Goal: Transaction & Acquisition: Purchase product/service

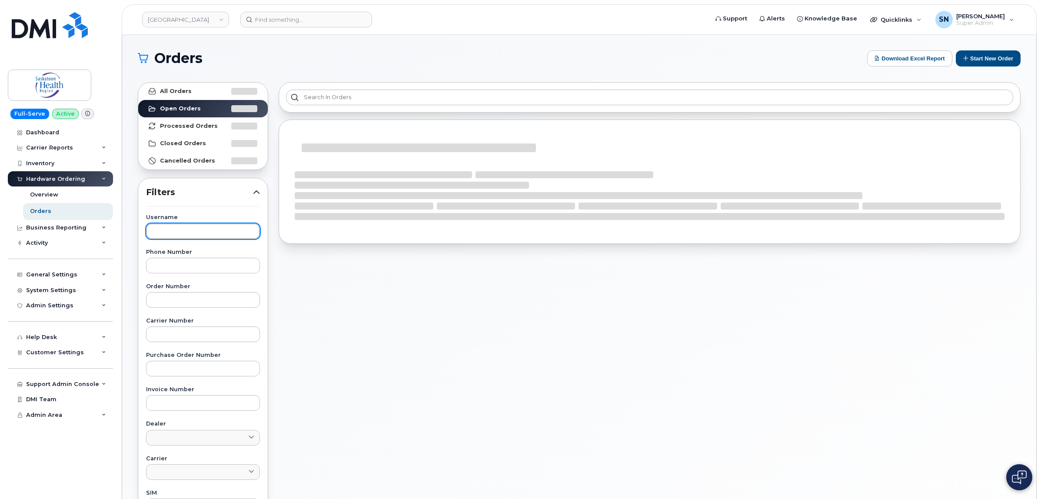
click at [202, 231] on input "text" at bounding box center [203, 231] width 114 height 16
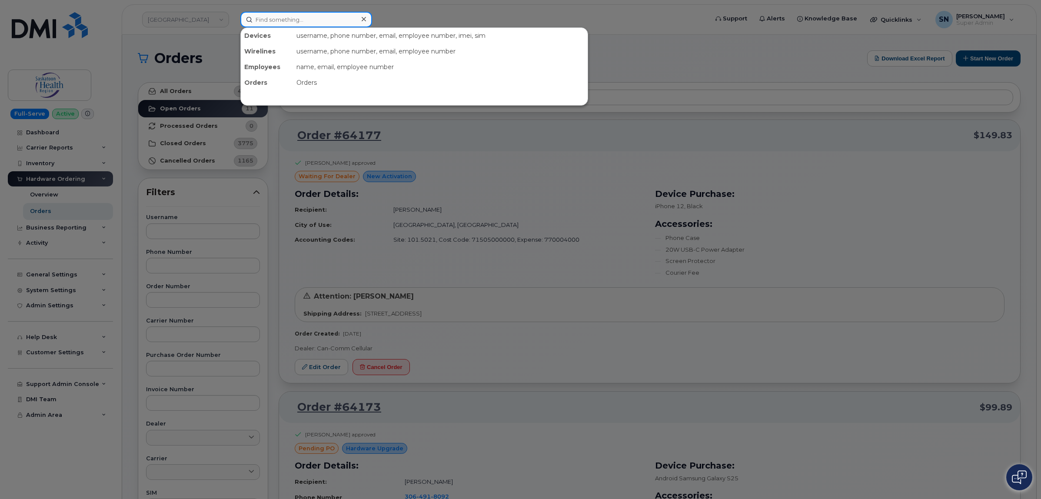
click at [300, 24] on input at bounding box center [306, 20] width 132 height 16
paste input "306-380-3149"
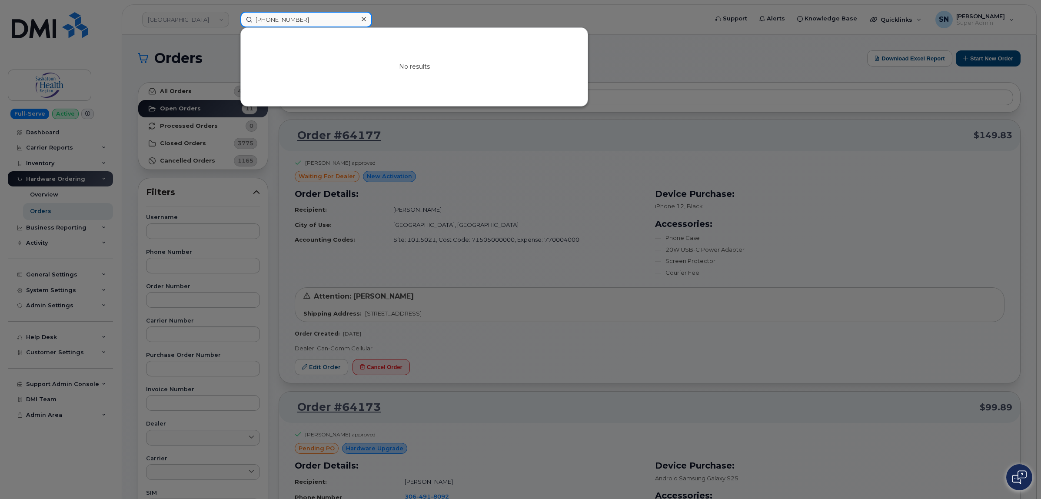
drag, startPoint x: 245, startPoint y: 10, endPoint x: 198, endPoint y: 10, distance: 47.4
click at [233, 12] on div "306-380-3149 No results" at bounding box center [471, 20] width 476 height 16
paste input "2"
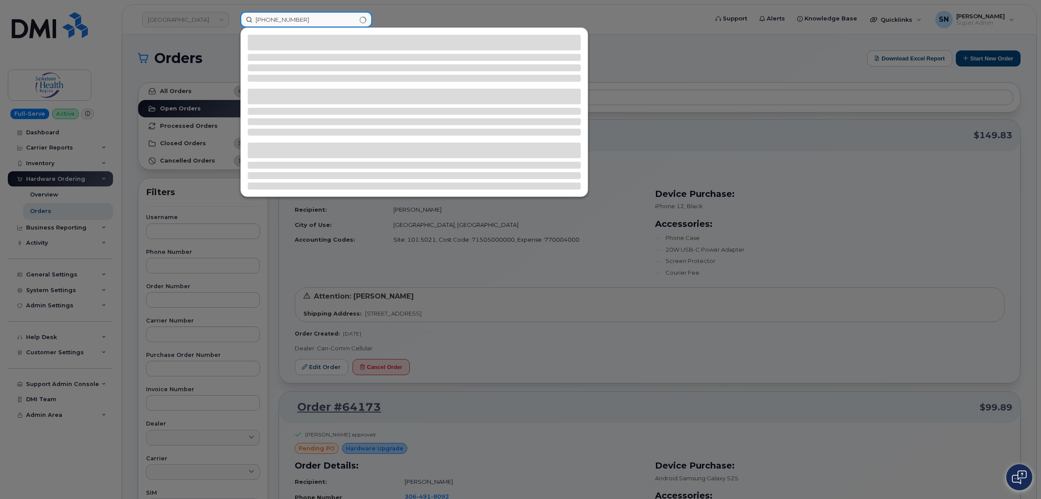
type input "306-280-3149"
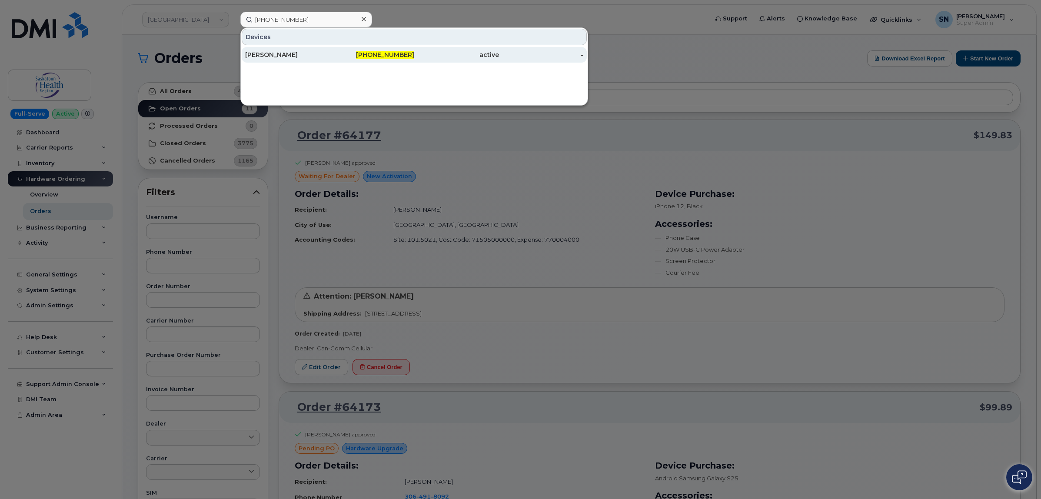
click at [414, 49] on div "306-280-3149" at bounding box center [456, 55] width 85 height 16
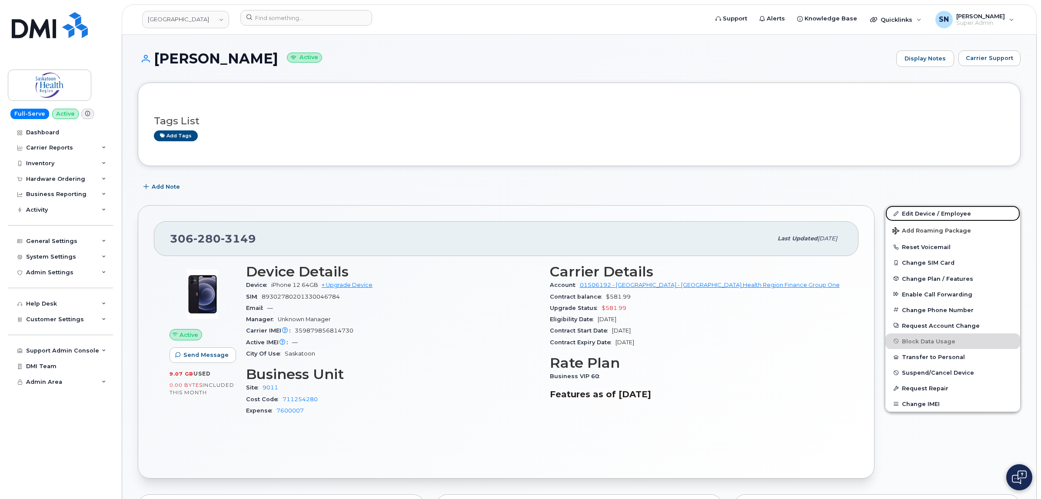
drag, startPoint x: 920, startPoint y: 213, endPoint x: 818, endPoint y: 230, distance: 104.0
click at [920, 213] on link "Edit Device / Employee" at bounding box center [952, 214] width 135 height 16
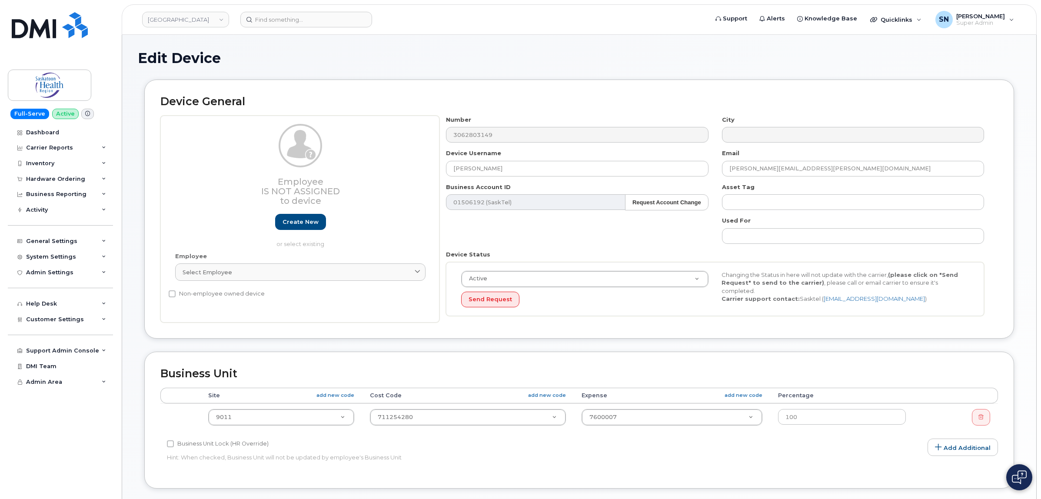
select select "18172"
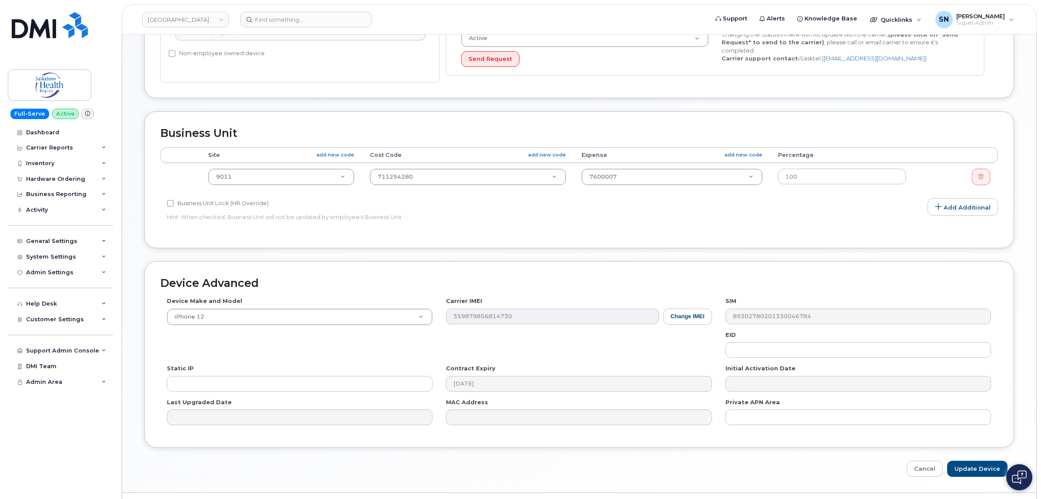
scroll to position [263, 0]
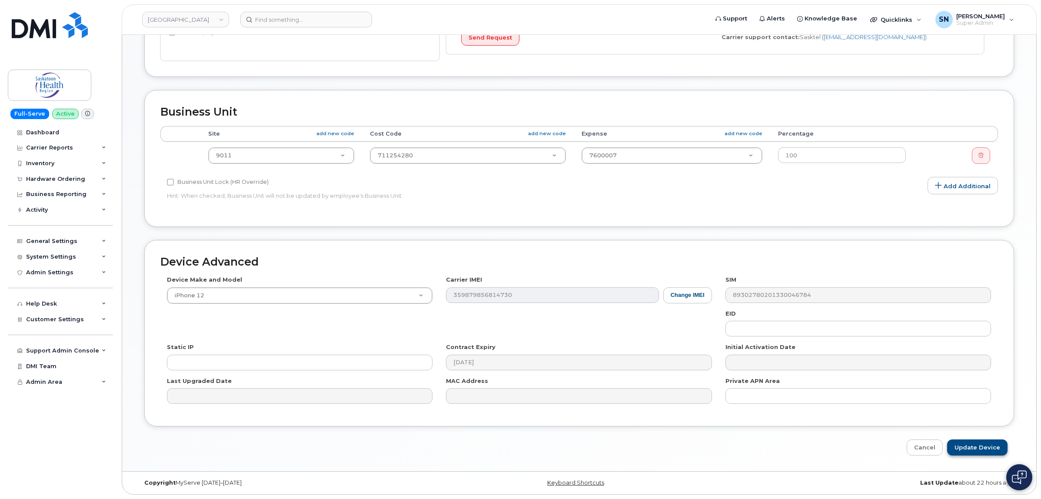
type input "Andrew.Fulmer@saskhealthauthority.ca"
click at [980, 449] on input "Update Device" at bounding box center [977, 447] width 60 height 16
type input "Saving..."
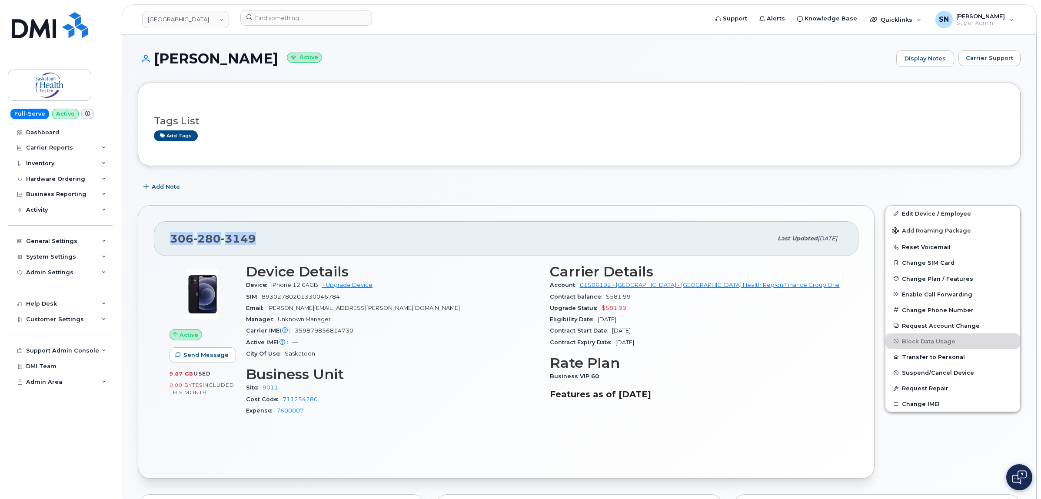
drag, startPoint x: 172, startPoint y: 240, endPoint x: 259, endPoint y: 244, distance: 86.1
click at [259, 244] on div "306 280 3149" at bounding box center [471, 238] width 602 height 18
copy span "306 280 3149"
click at [363, 93] on div "Tags List Add tags" at bounding box center [579, 124] width 882 height 83
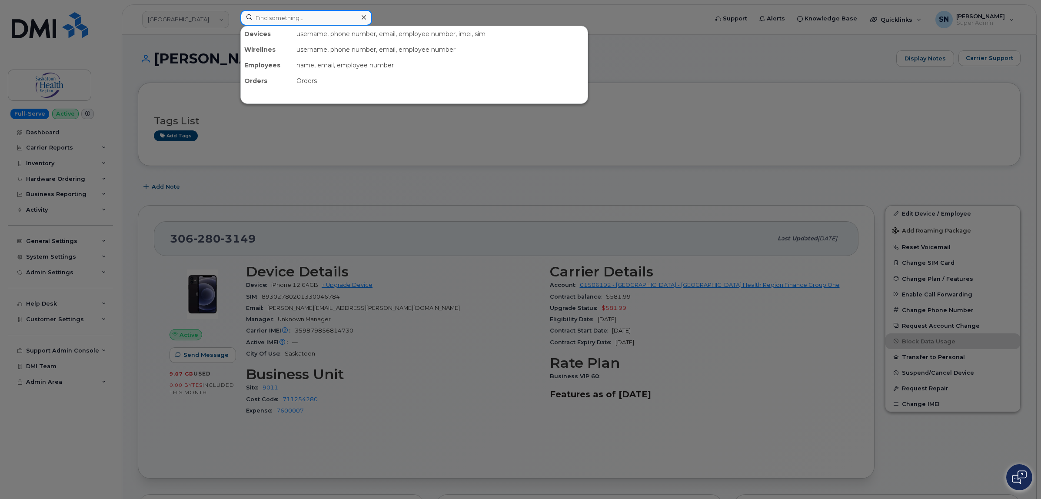
click at [320, 13] on input at bounding box center [306, 18] width 132 height 16
paste input "5064293512"
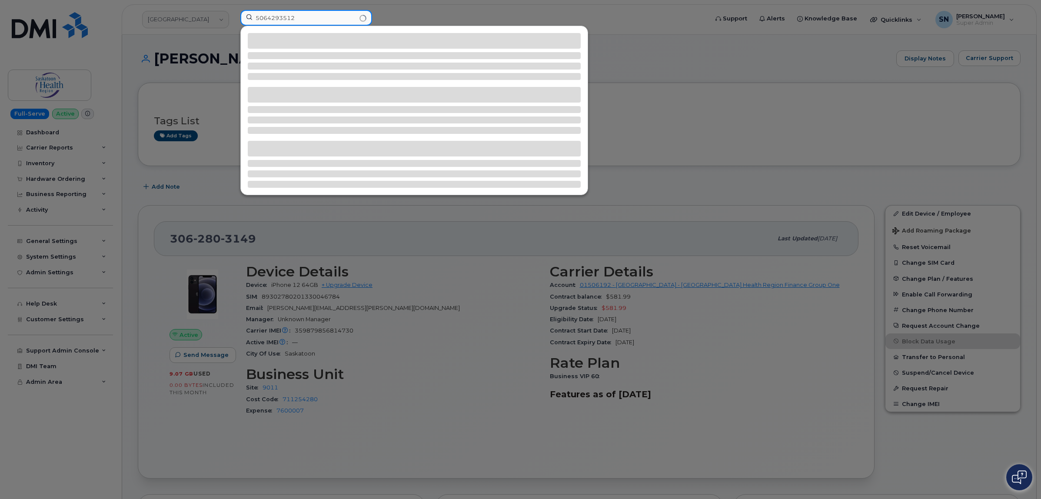
type input "5064293512"
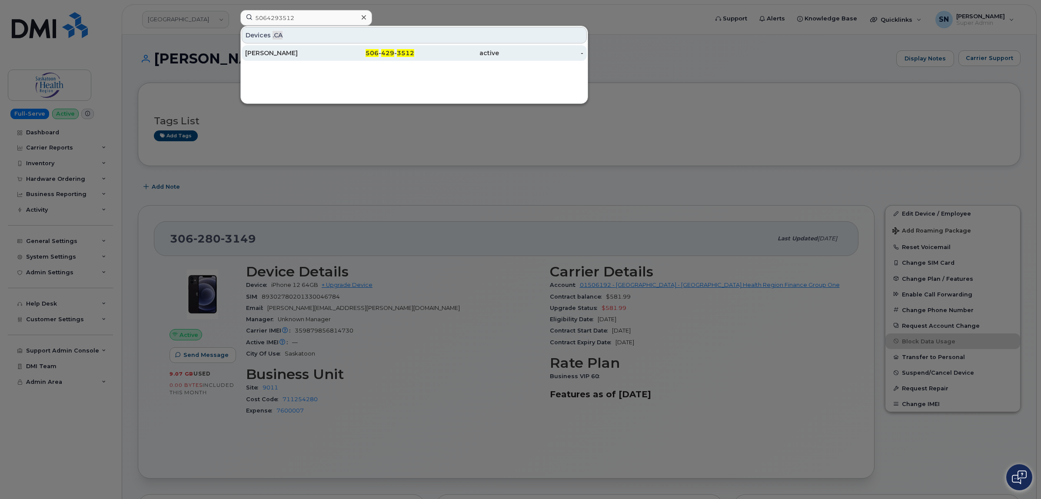
drag, startPoint x: 352, startPoint y: 51, endPoint x: 343, endPoint y: 55, distance: 9.7
click at [352, 51] on div "506 - 429 - 3512" at bounding box center [372, 53] width 85 height 9
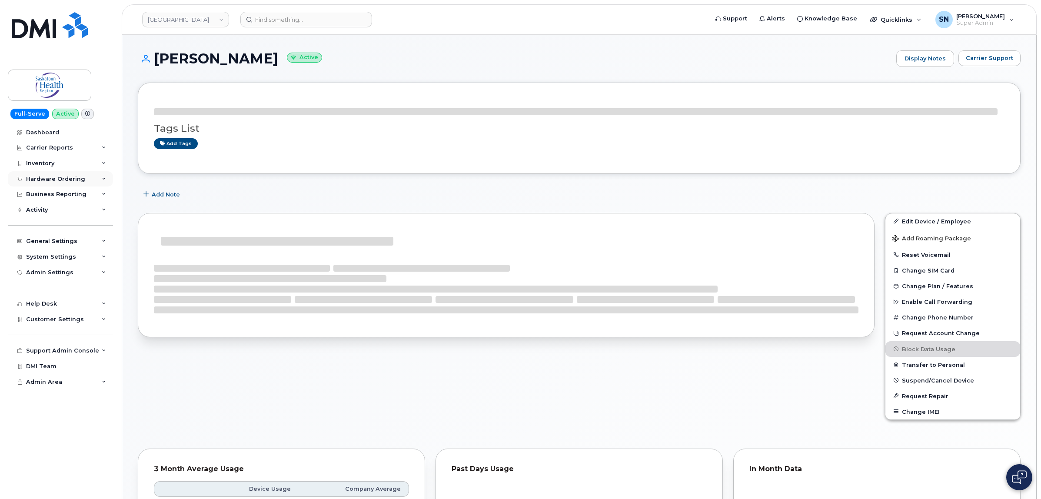
click at [68, 175] on div "Hardware Ordering" at bounding box center [60, 179] width 105 height 16
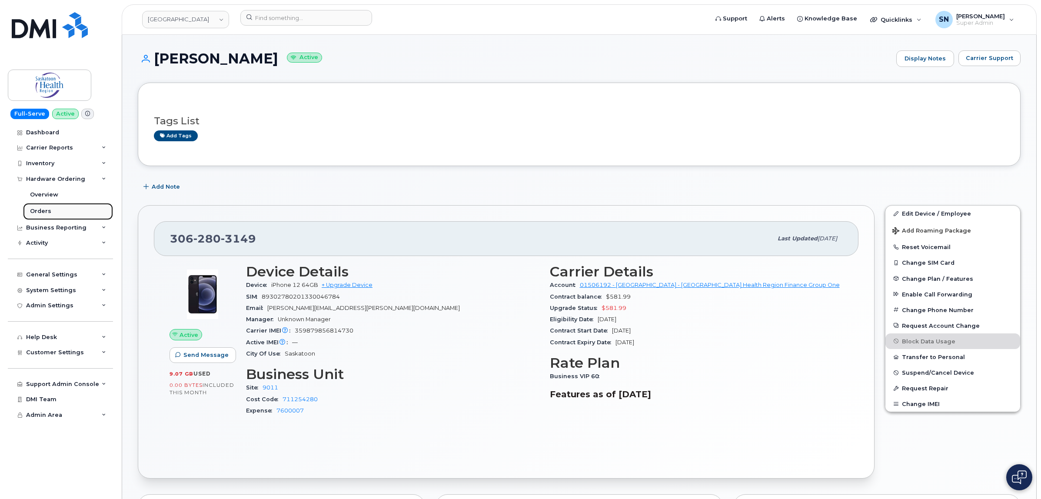
click at [40, 213] on div "Orders" at bounding box center [40, 211] width 21 height 8
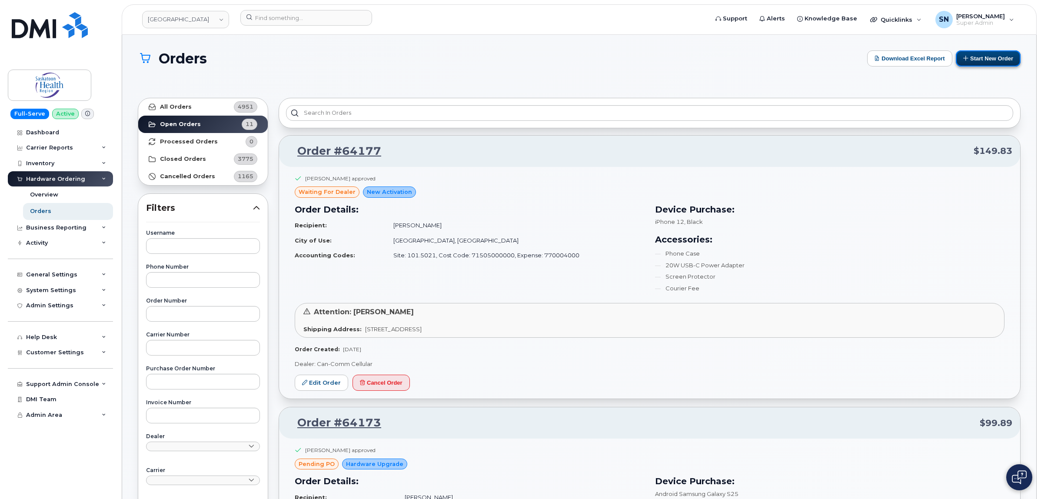
click at [957, 61] on button "Start New Order" at bounding box center [987, 58] width 65 height 16
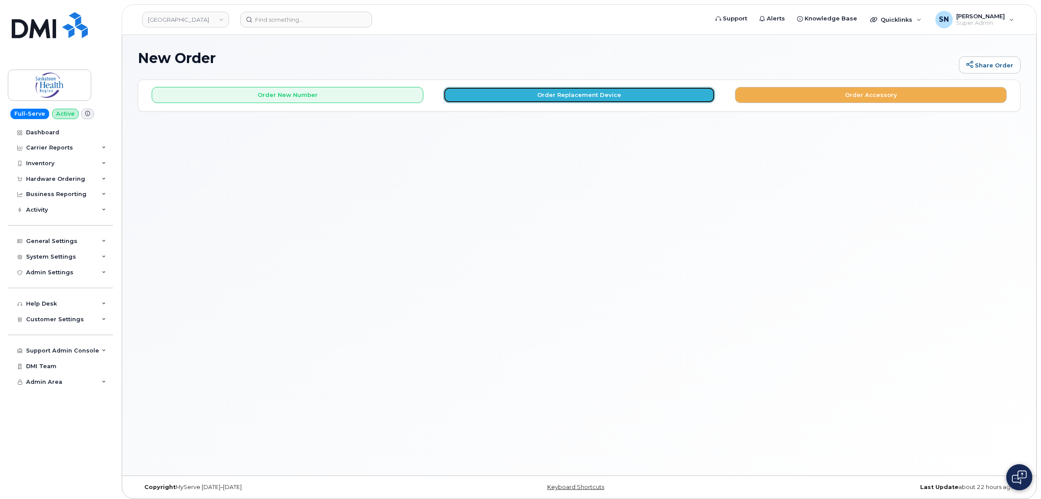
click at [519, 97] on button "Order Replacement Device" at bounding box center [579, 95] width 272 height 16
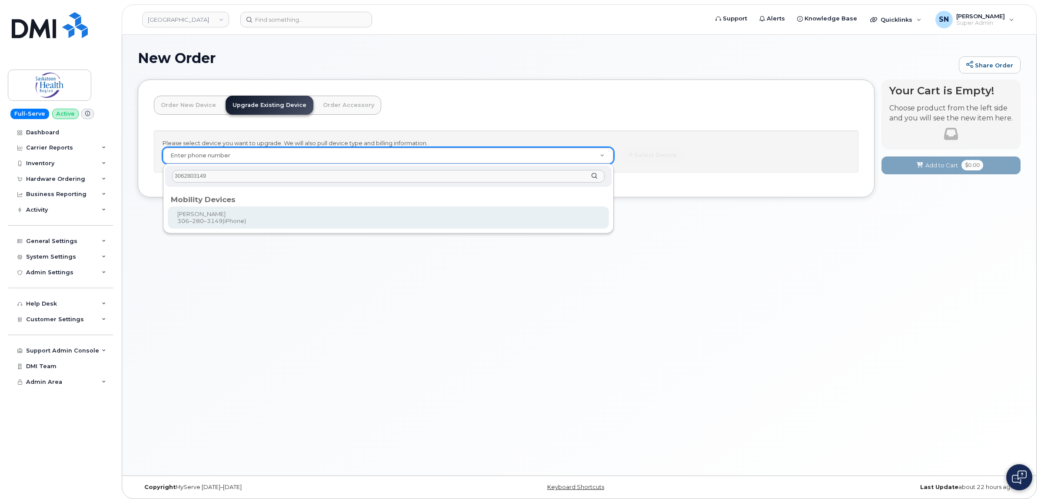
type input "3062803149"
type input "493219"
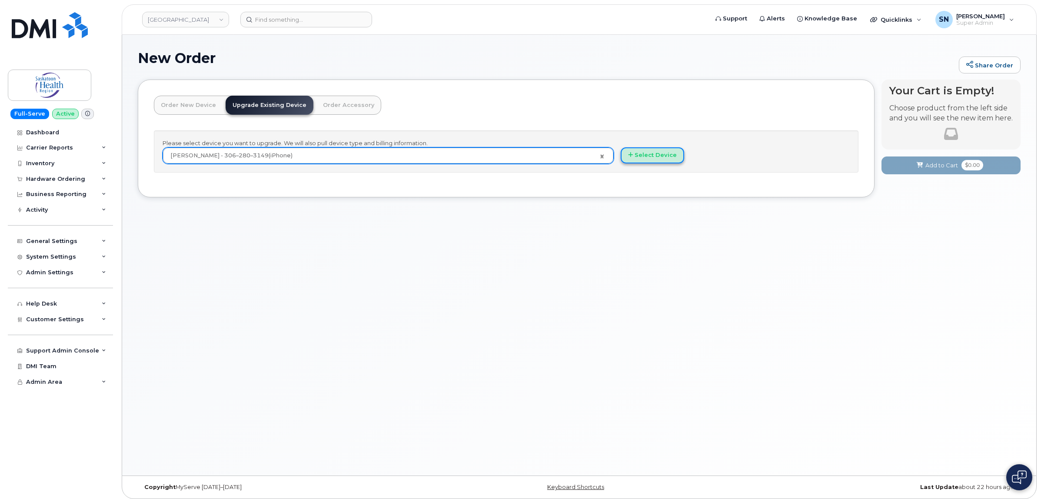
click at [646, 160] on button "Select Device" at bounding box center [651, 155] width 63 height 16
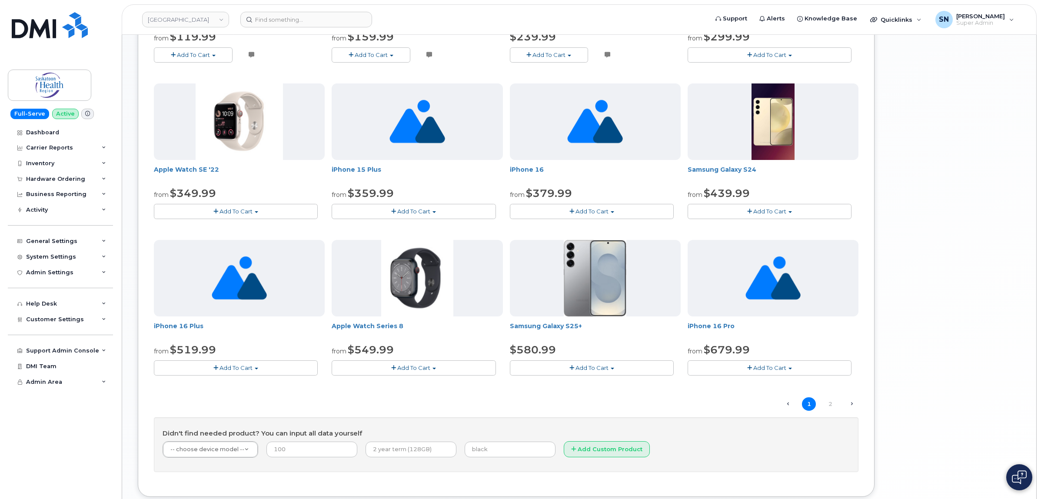
scroll to position [490, 0]
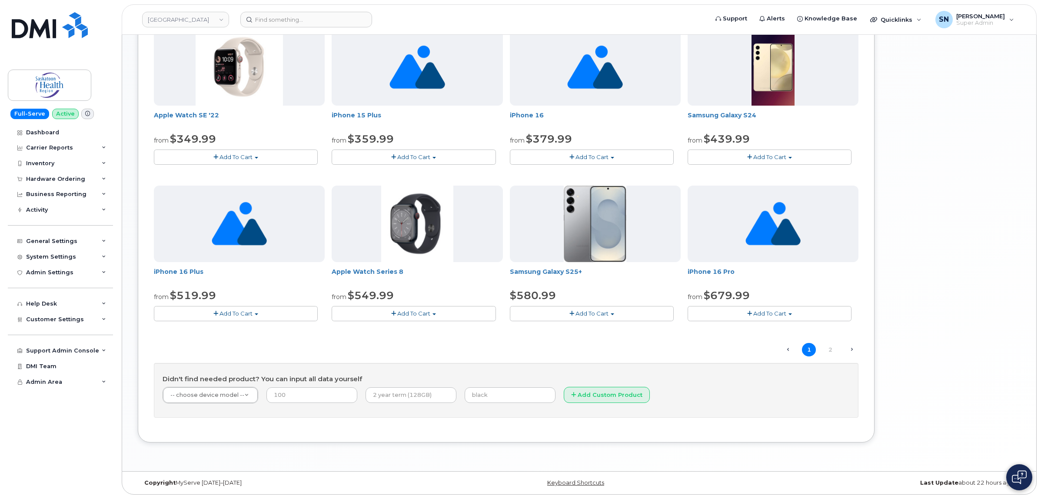
drag, startPoint x: 238, startPoint y: 390, endPoint x: 242, endPoint y: 391, distance: 4.4
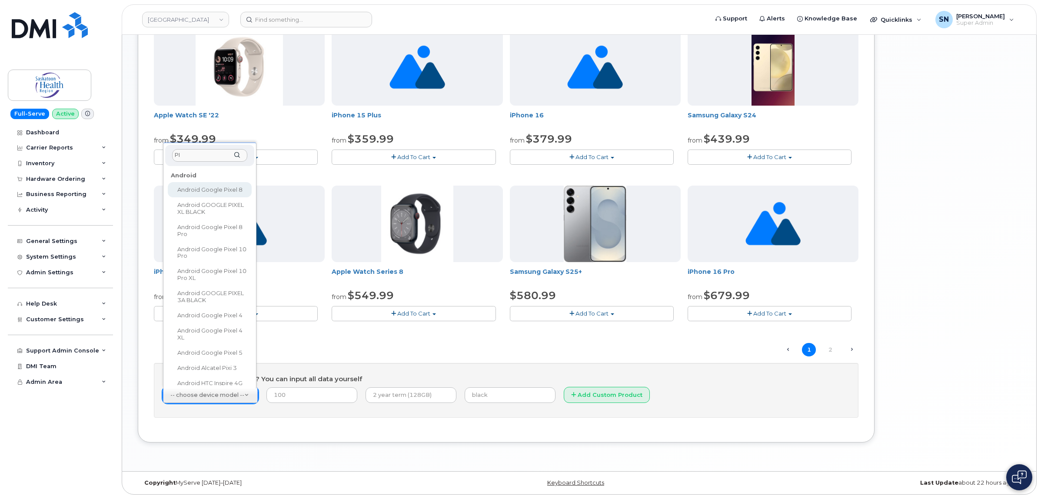
type input "P"
type input "PIXEL"
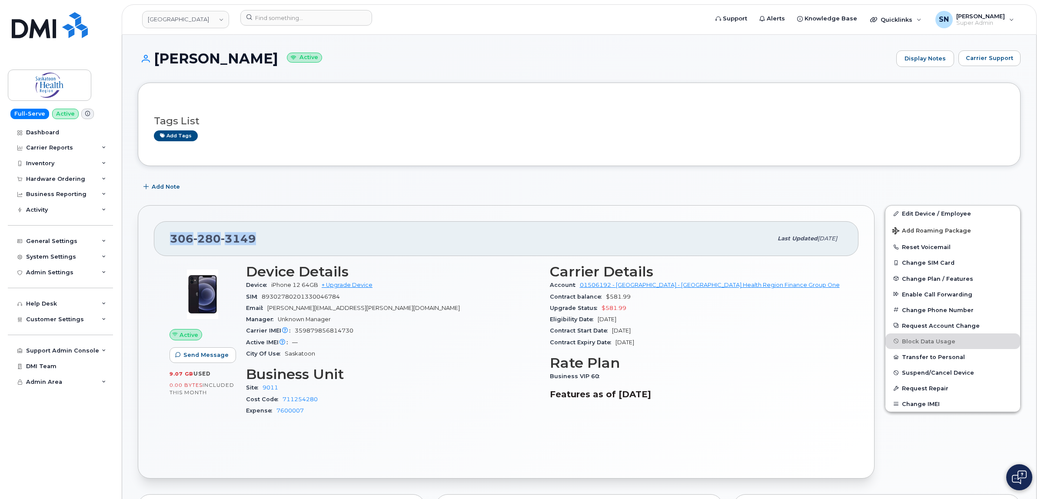
drag, startPoint x: 171, startPoint y: 239, endPoint x: 259, endPoint y: 240, distance: 88.6
click at [260, 240] on div "306 280 3149" at bounding box center [471, 238] width 602 height 18
copy span "306 280 3149"
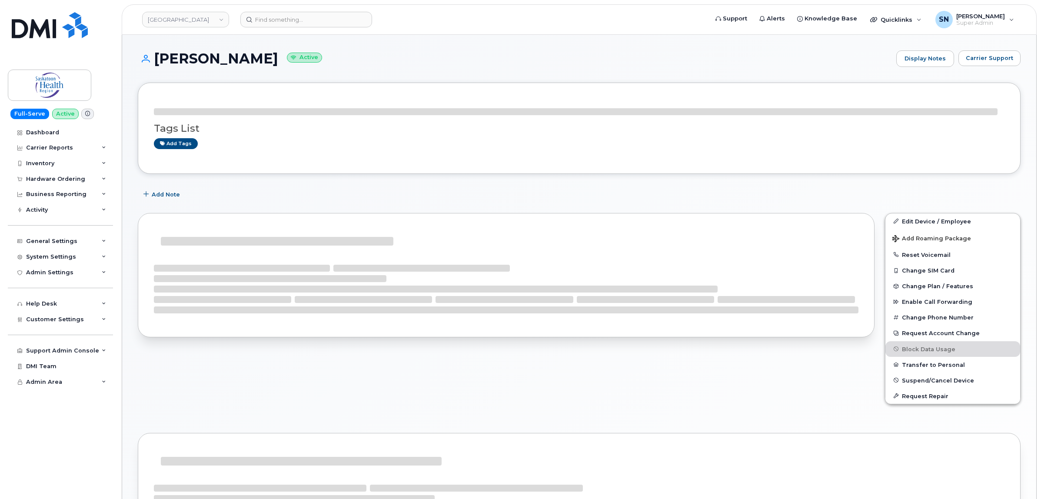
click at [46, 176] on div "Hardware Ordering" at bounding box center [55, 179] width 59 height 7
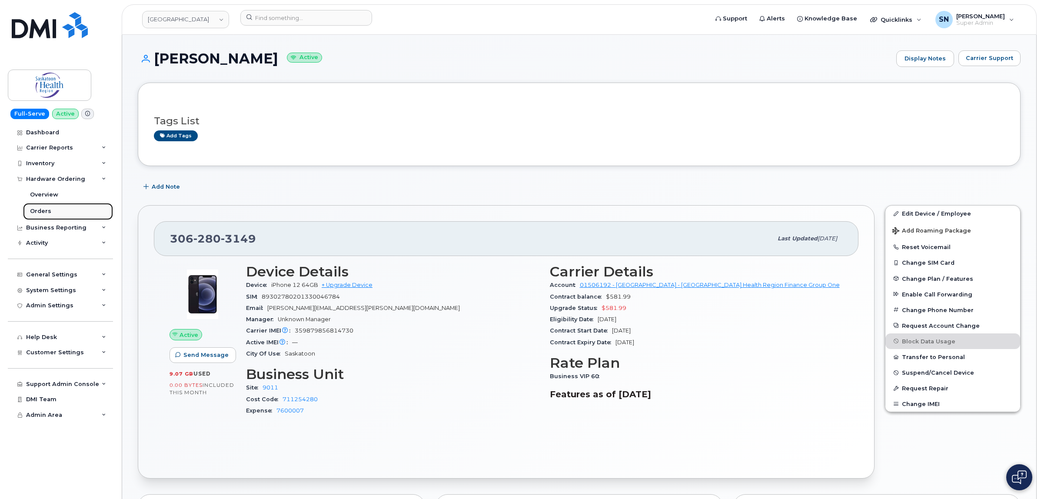
click at [44, 209] on div "Orders" at bounding box center [40, 211] width 21 height 8
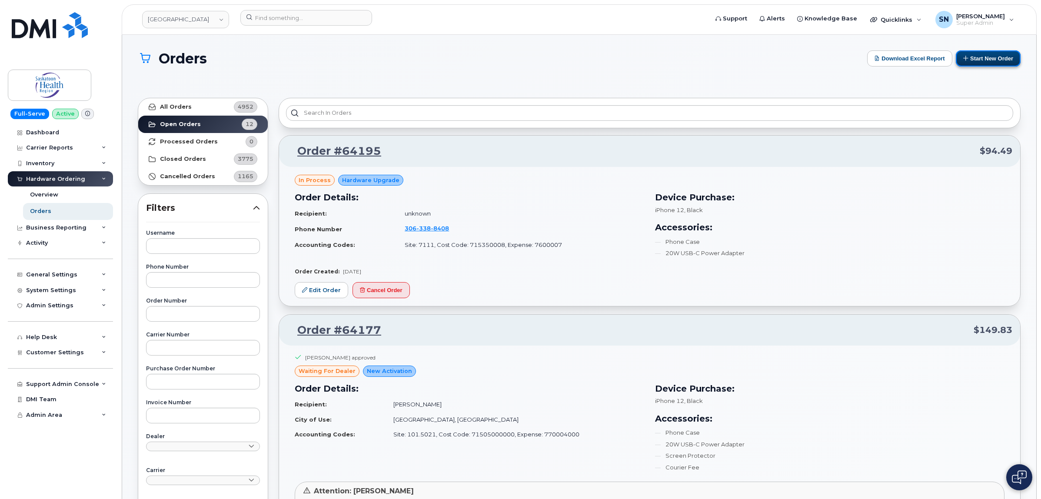
click at [993, 62] on button "Start New Order" at bounding box center [987, 58] width 65 height 16
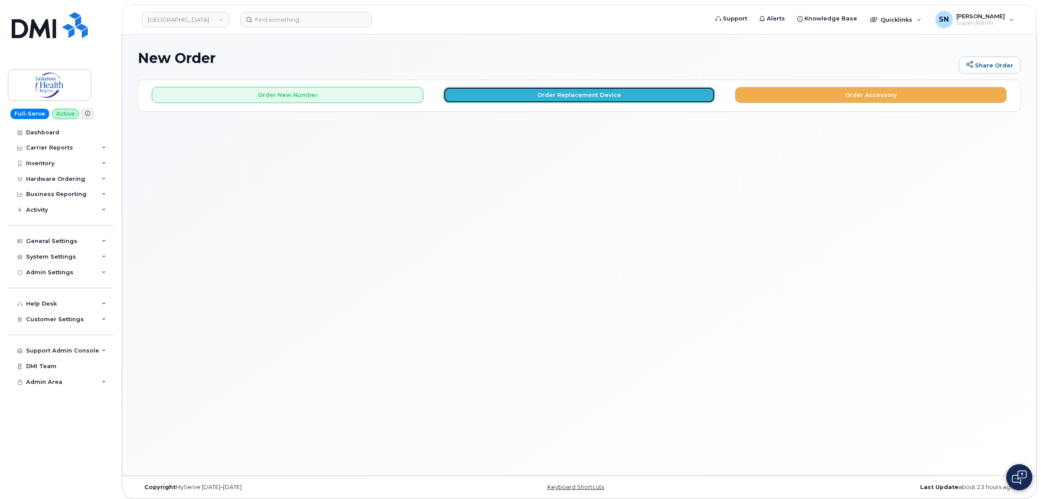
click at [483, 99] on button "Order Replacement Device" at bounding box center [579, 95] width 272 height 16
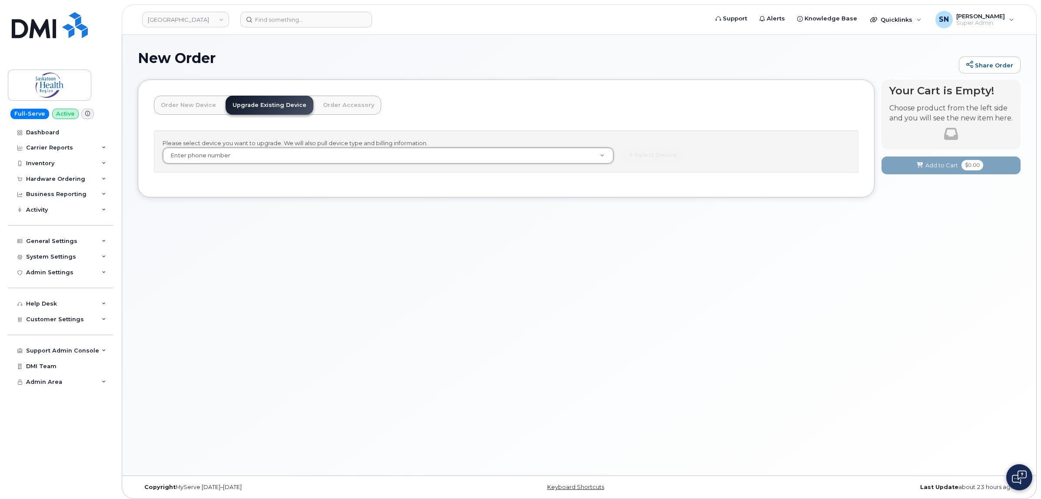
drag, startPoint x: 309, startPoint y: 152, endPoint x: 248, endPoint y: 155, distance: 60.9
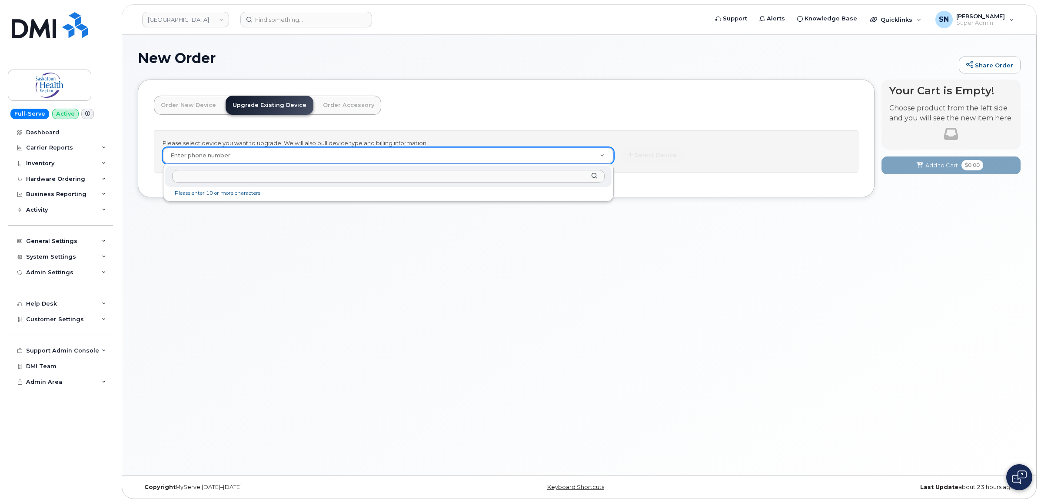
drag, startPoint x: 248, startPoint y: 155, endPoint x: 226, endPoint y: 177, distance: 31.0
paste input "3062803149"
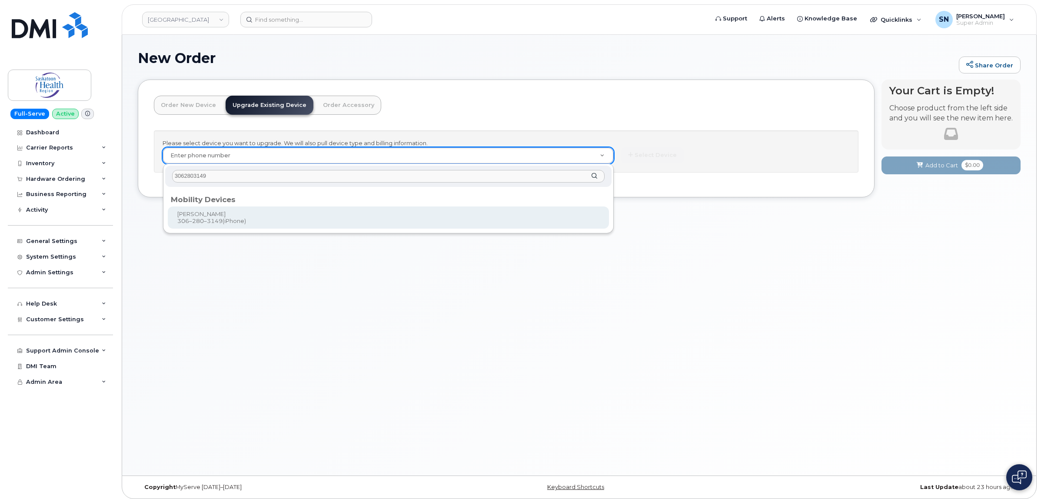
type input "3062803149"
type input "493219"
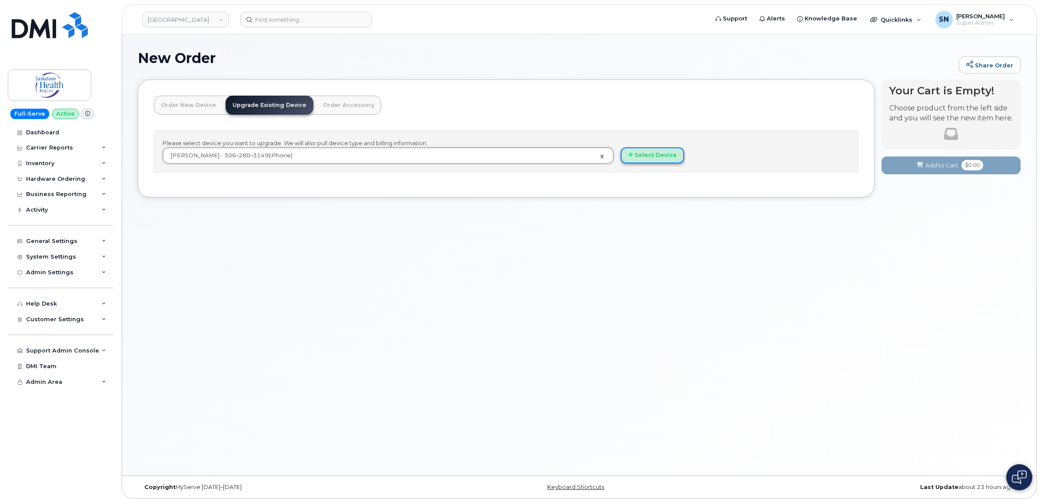
click at [640, 153] on button "Select Device" at bounding box center [651, 155] width 63 height 16
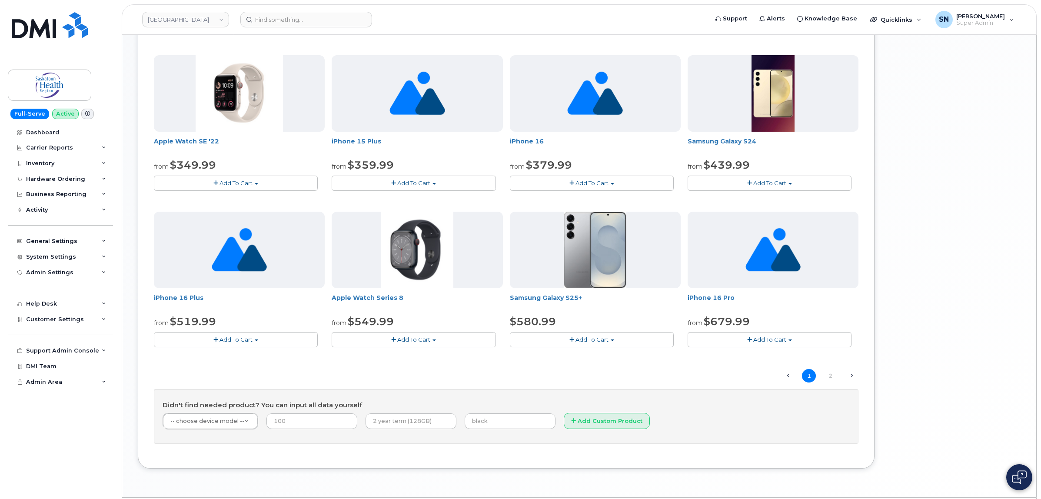
scroll to position [490, 0]
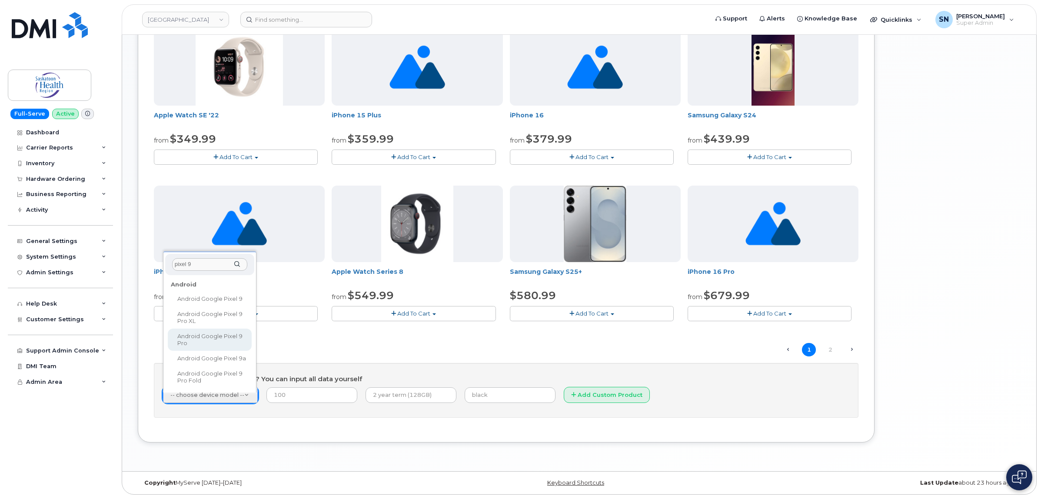
type input "pixel 9"
select select "2865"
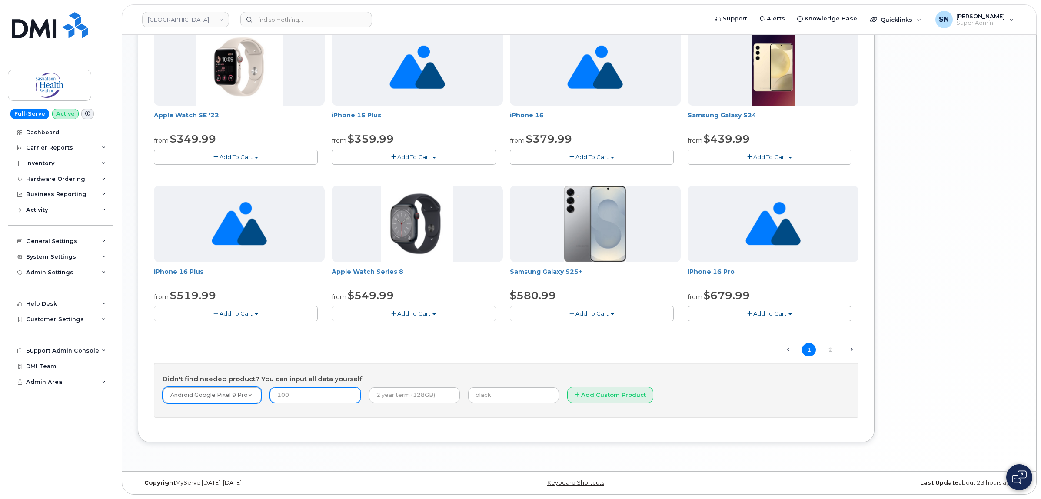
click at [300, 396] on input "number" at bounding box center [315, 395] width 91 height 16
type input "0.00"
type input "3 Year Term (128GB)"
type input "Black"
click at [613, 388] on button "Add Custom Product" at bounding box center [610, 395] width 86 height 16
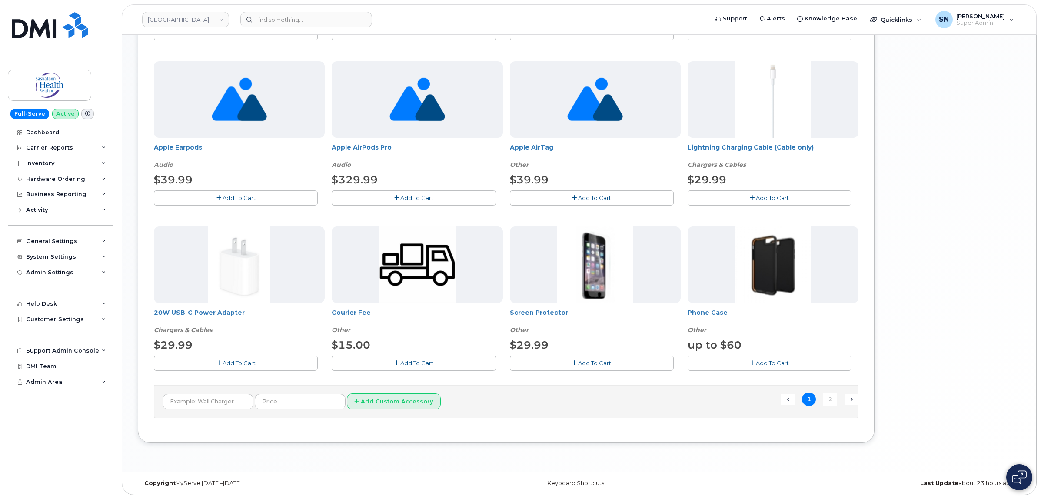
click at [713, 363] on button "Add To Cart" at bounding box center [769, 362] width 164 height 15
click at [588, 365] on span "Add To Cart" at bounding box center [594, 362] width 33 height 7
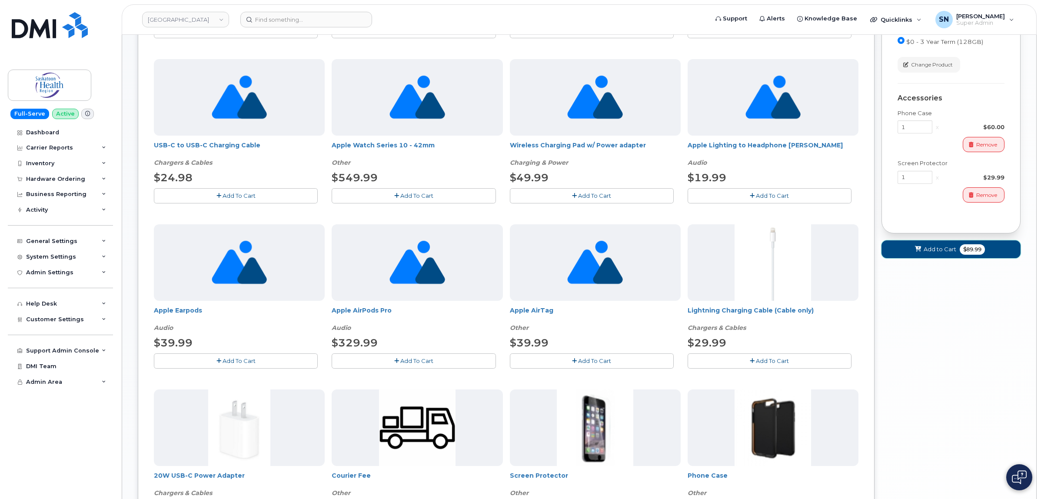
click at [922, 258] on button "Add to Cart $89.99" at bounding box center [950, 249] width 139 height 18
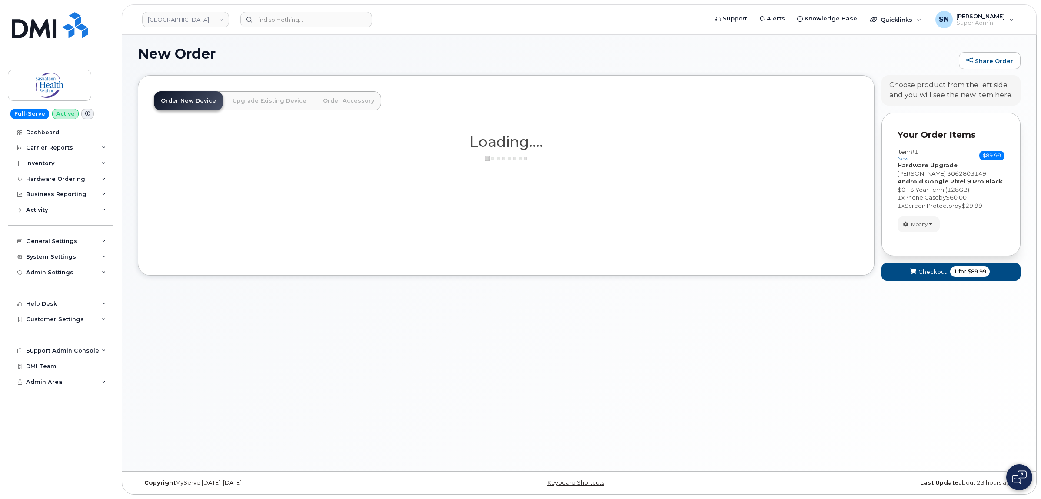
scroll to position [4, 0]
click at [922, 277] on button "Checkout 1 for $89.99" at bounding box center [950, 272] width 139 height 18
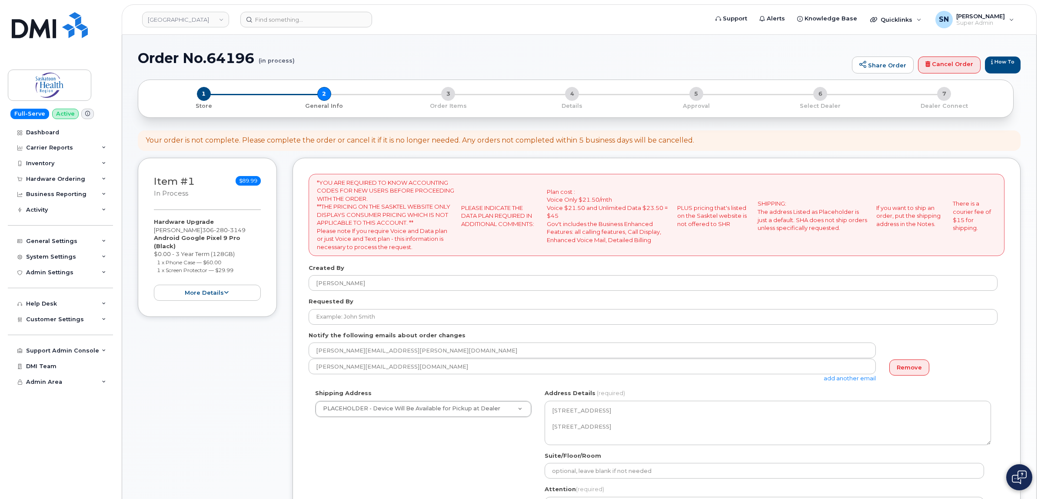
select select
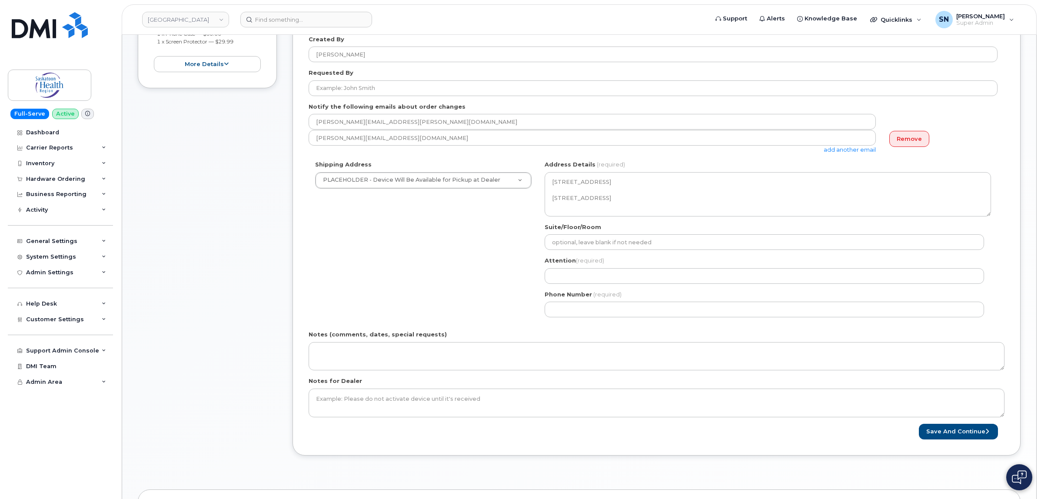
scroll to position [163, 0]
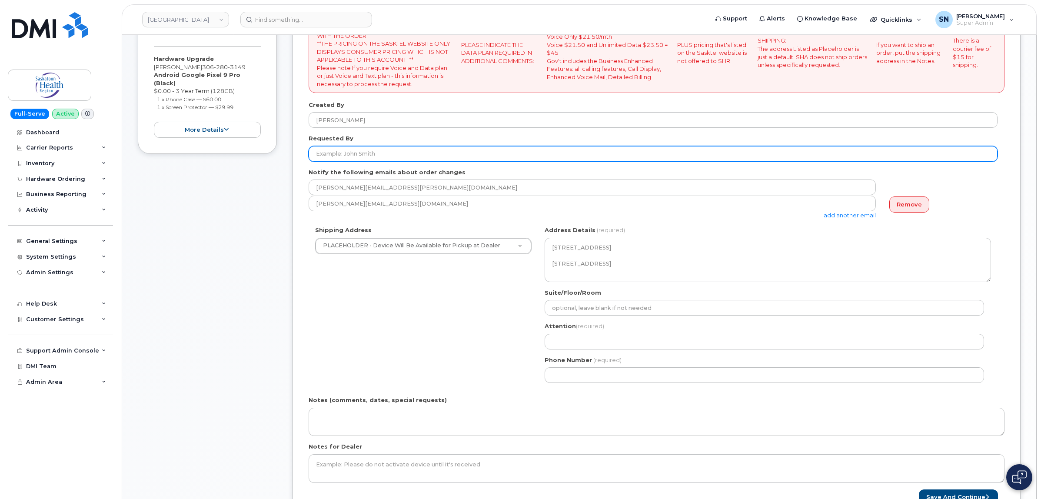
click at [353, 161] on input "Requested By" at bounding box center [652, 154] width 689 height 16
paste input "CS0788875"
type input "CS0788875"
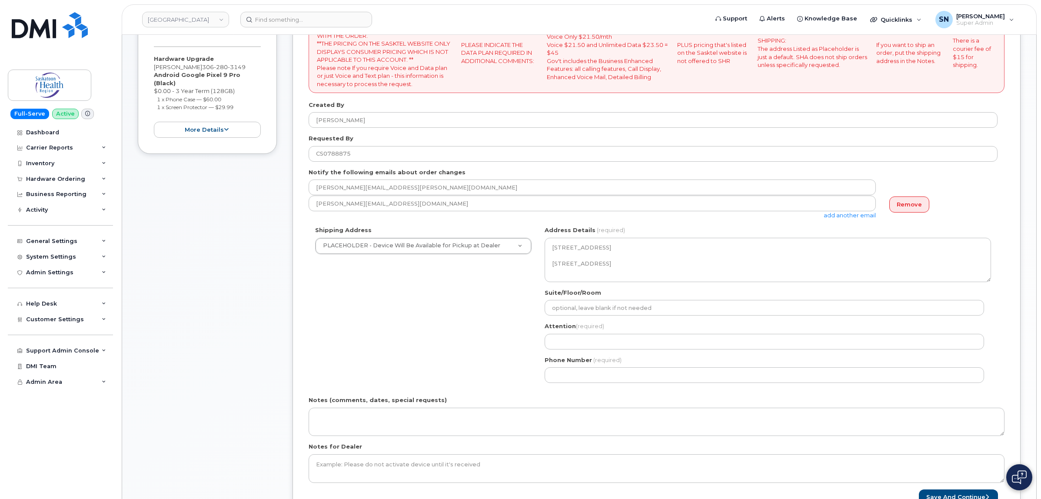
click at [391, 332] on div "Shipping Address PLACEHOLDER - Device Will Be Available for Pickup at Dealer PL…" at bounding box center [652, 307] width 689 height 163
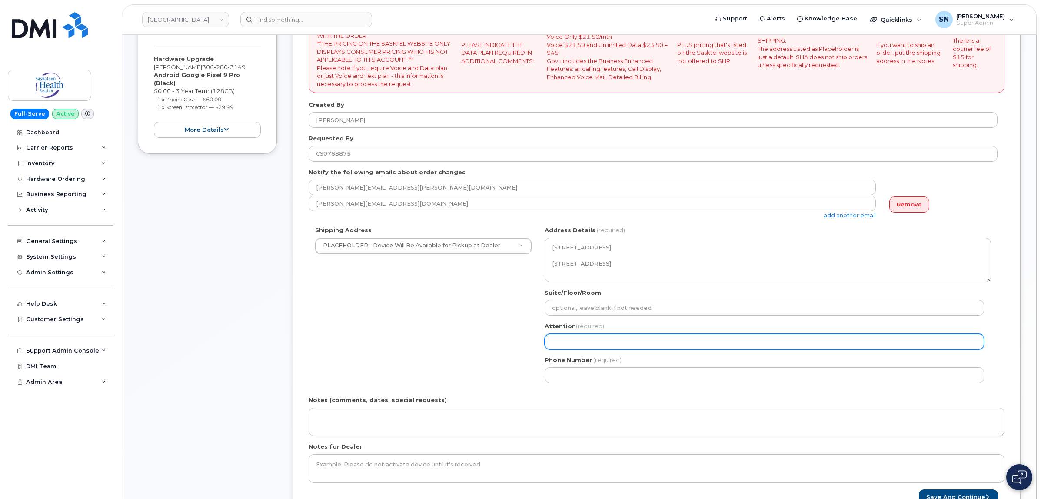
click at [580, 335] on input "Attention (required)" at bounding box center [763, 342] width 439 height 16
paste input "[PERSON_NAME]"
select select
type input "[PERSON_NAME]"
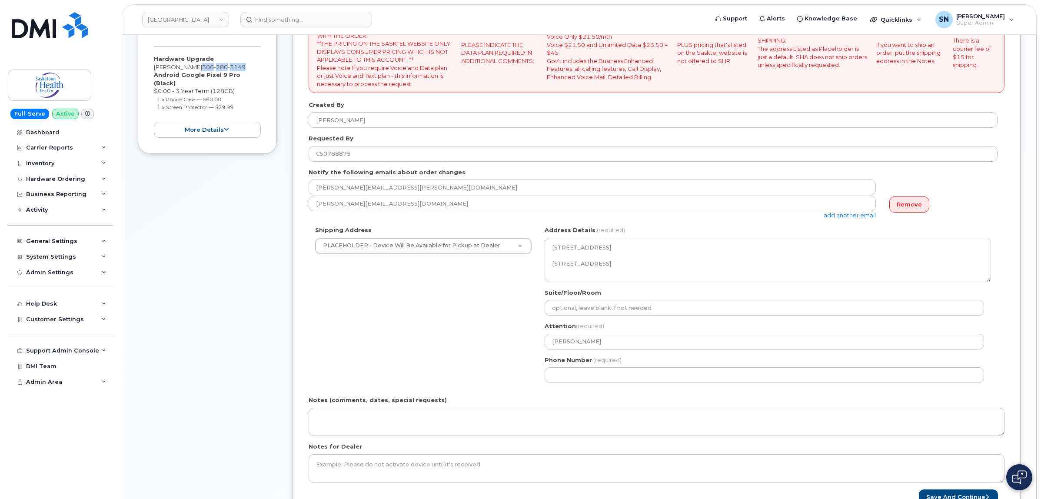
drag, startPoint x: 200, startPoint y: 65, endPoint x: 245, endPoint y: 64, distance: 44.3
click at [245, 64] on div "Hardware Upgrade Andrew Fulmer 306 280 3149 Android Google Pixel 9 Pro (Black) …" at bounding box center [207, 96] width 107 height 83
copy span "306 280 3149"
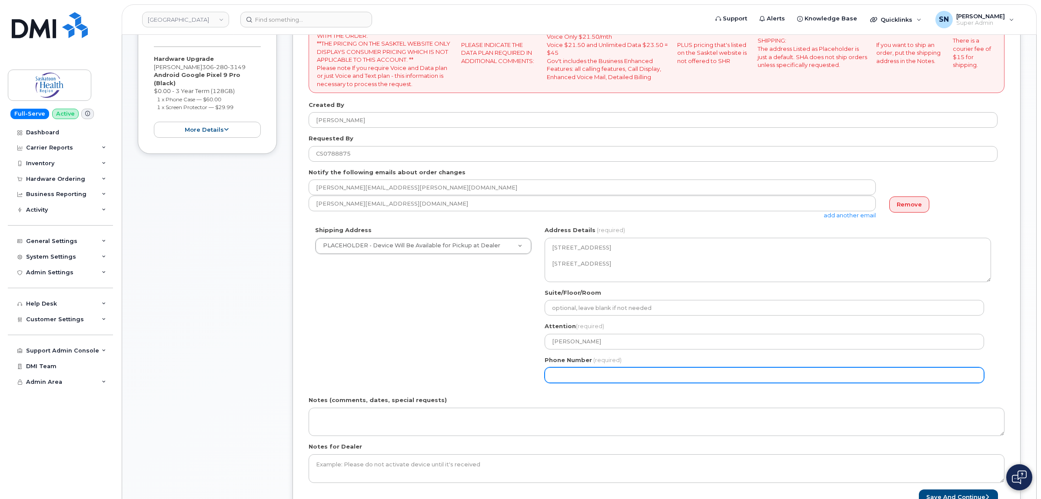
click at [596, 375] on input "Phone Number" at bounding box center [763, 375] width 439 height 16
paste input "3062803149"
select select
type input "3062803149"
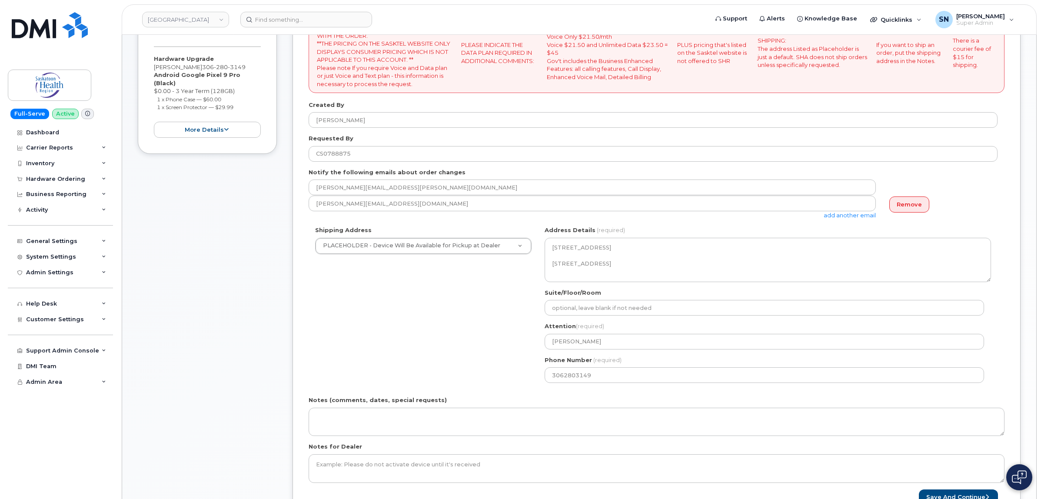
click at [464, 328] on div "Shipping Address PLACEHOLDER - Device Will Be Available for Pickup at Dealer PL…" at bounding box center [652, 307] width 689 height 163
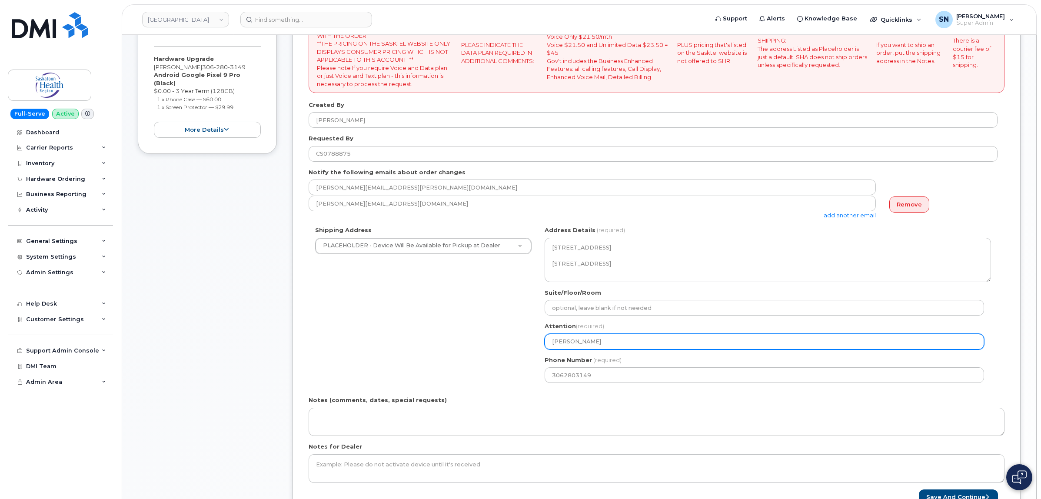
scroll to position [380, 0]
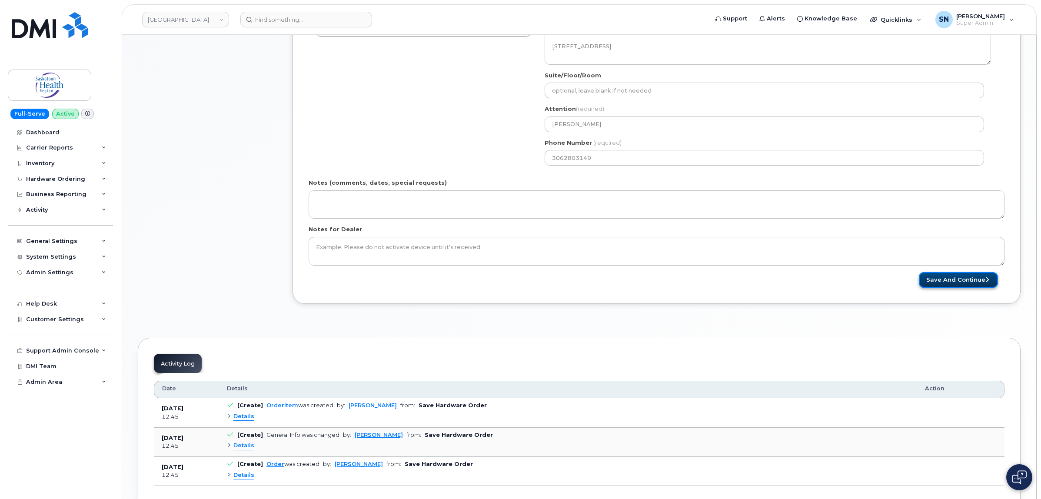
click at [957, 286] on button "Save and Continue" at bounding box center [958, 280] width 79 height 16
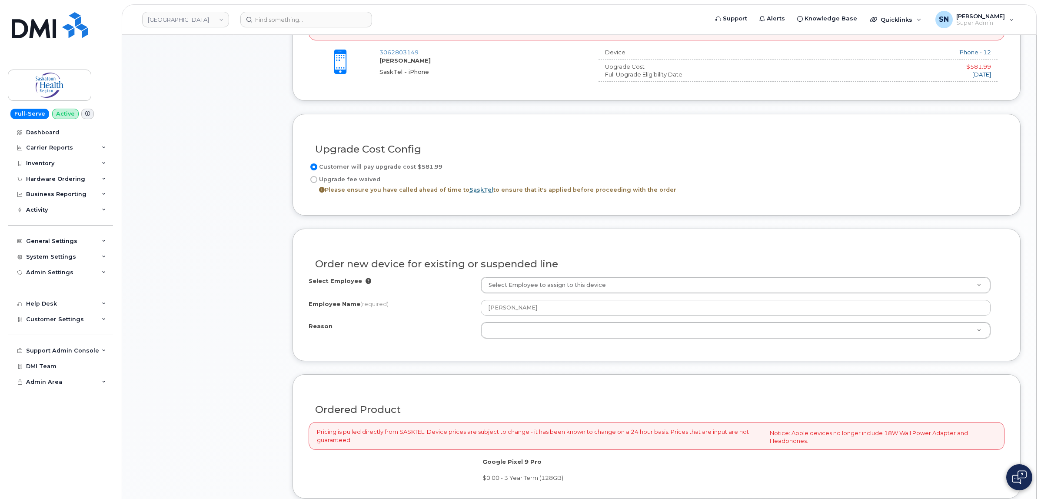
scroll to position [380, 0]
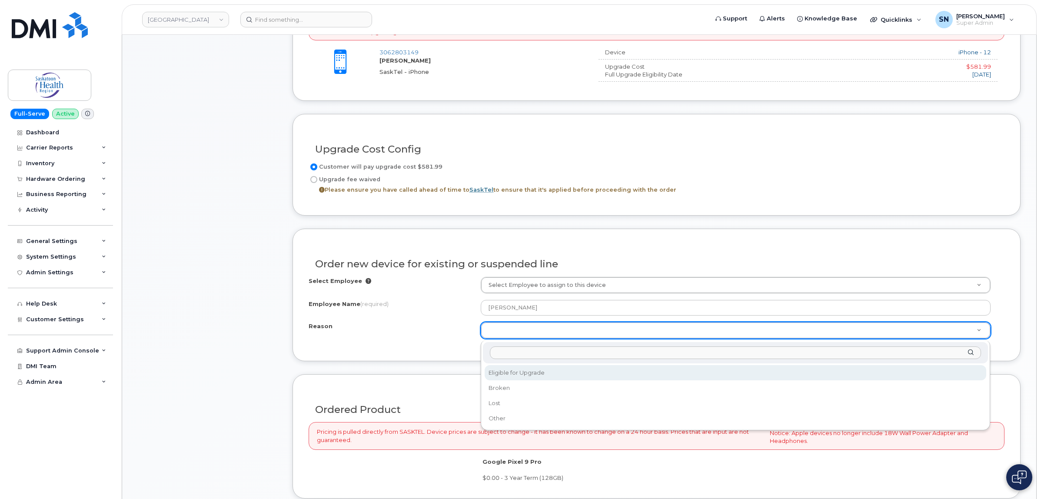
select select "eligible_for_upgrade"
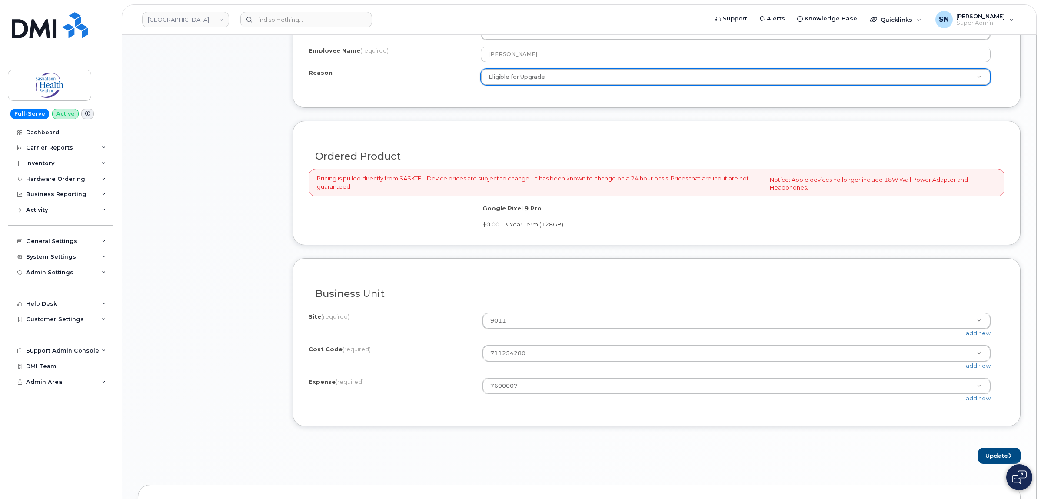
scroll to position [652, 0]
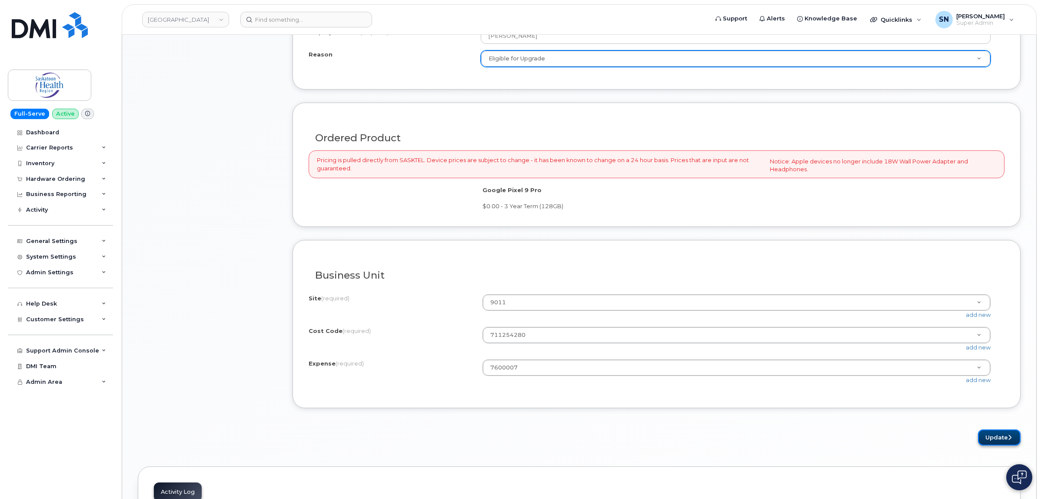
click at [996, 445] on button "Update" at bounding box center [999, 437] width 43 height 16
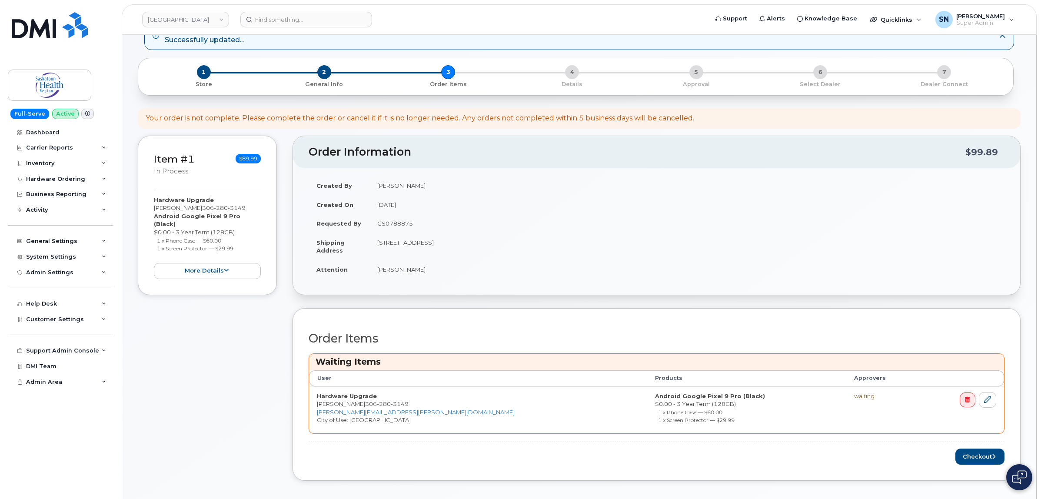
scroll to position [163, 0]
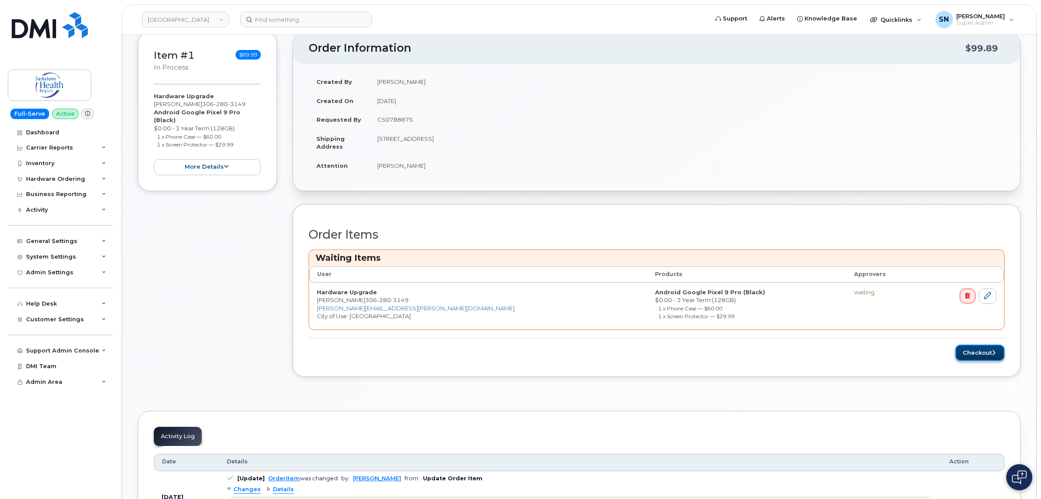
click at [969, 354] on button "Checkout" at bounding box center [979, 353] width 49 height 16
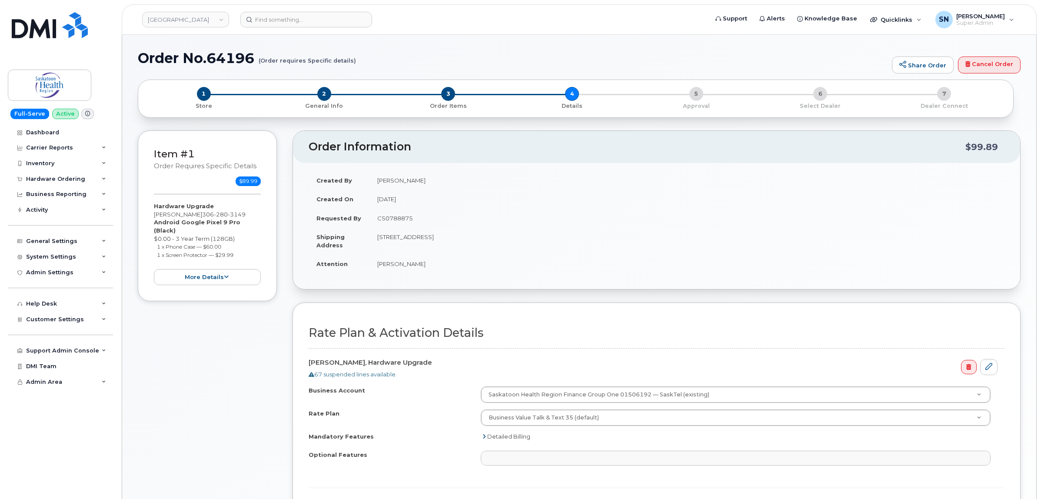
select select
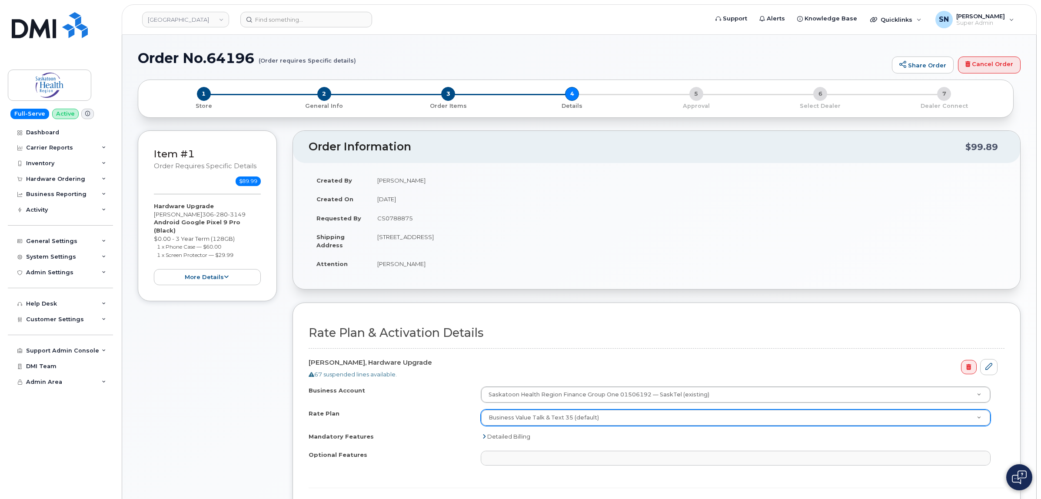
scroll to position [163, 0]
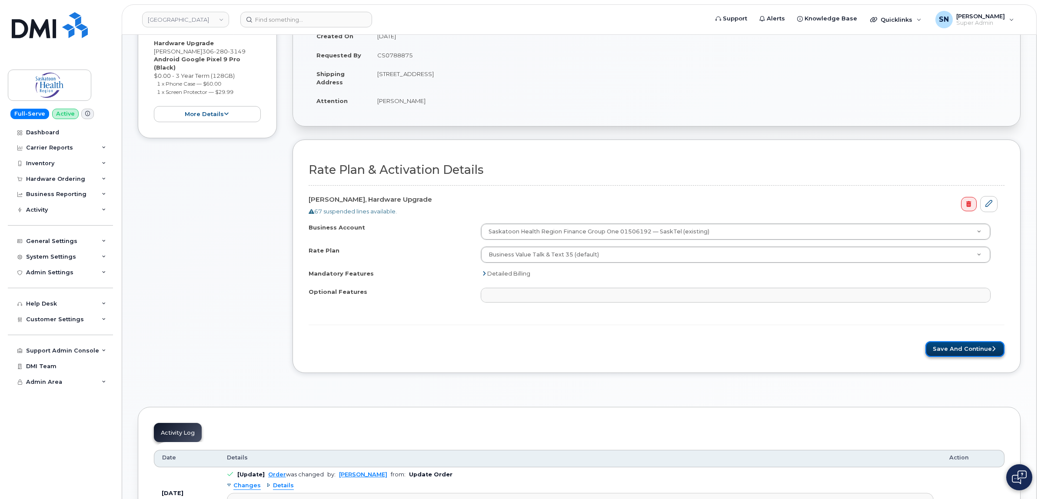
click at [959, 348] on button "Save and Continue" at bounding box center [964, 349] width 79 height 16
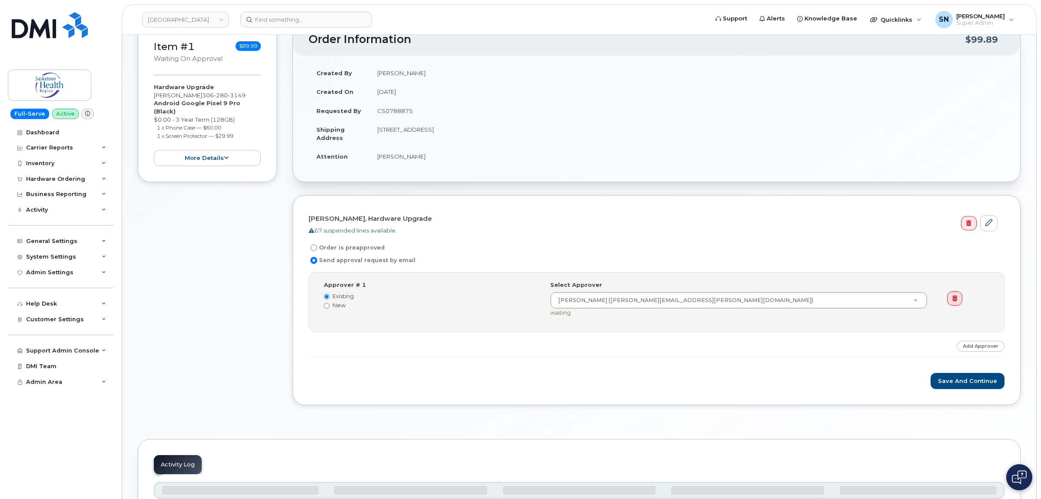
scroll to position [109, 0]
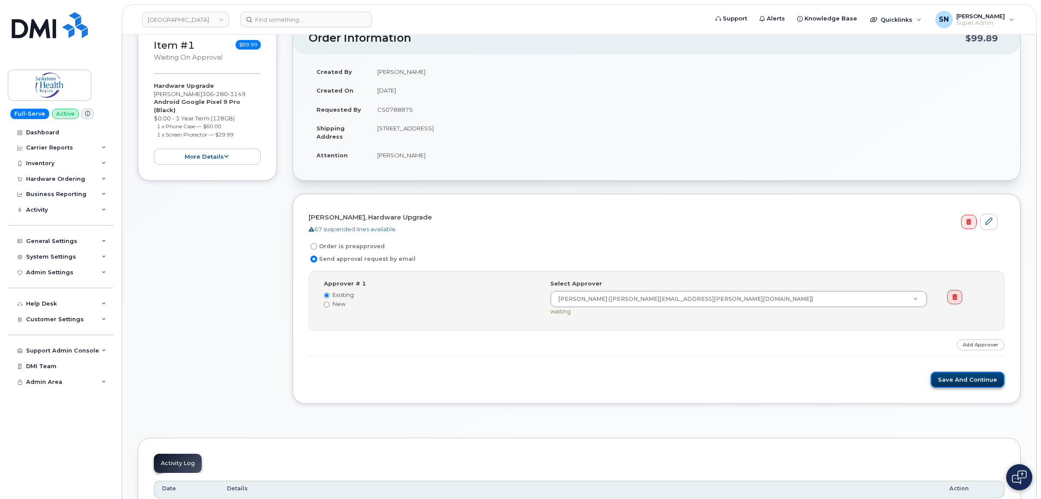
click at [990, 378] on button "Save and Continue" at bounding box center [967, 380] width 74 height 16
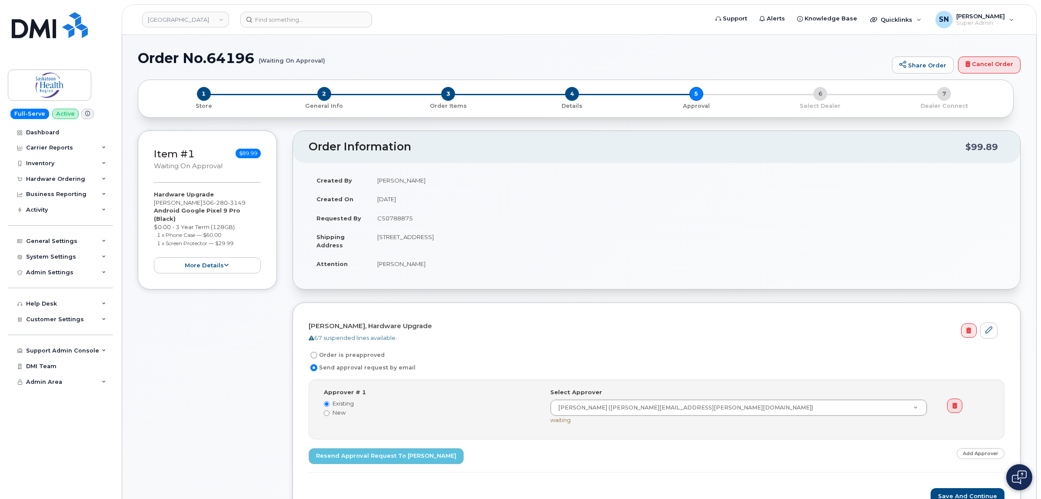
drag, startPoint x: 377, startPoint y: 262, endPoint x: 421, endPoint y: 267, distance: 45.1
click at [421, 267] on td "[PERSON_NAME]" at bounding box center [686, 263] width 635 height 19
copy td "[PERSON_NAME]"
click at [231, 441] on div "Item #1 Waiting On Approval $89.99 Hardware Upgrade Andrew Fulmer 306 280 3149 …" at bounding box center [207, 331] width 139 height 403
click at [269, 299] on div "Item #1 Waiting On Approval $89.99 Hardware Upgrade Andrew Fulmer 306 280 3149 …" at bounding box center [207, 331] width 139 height 403
